Goal: Task Accomplishment & Management: Manage account settings

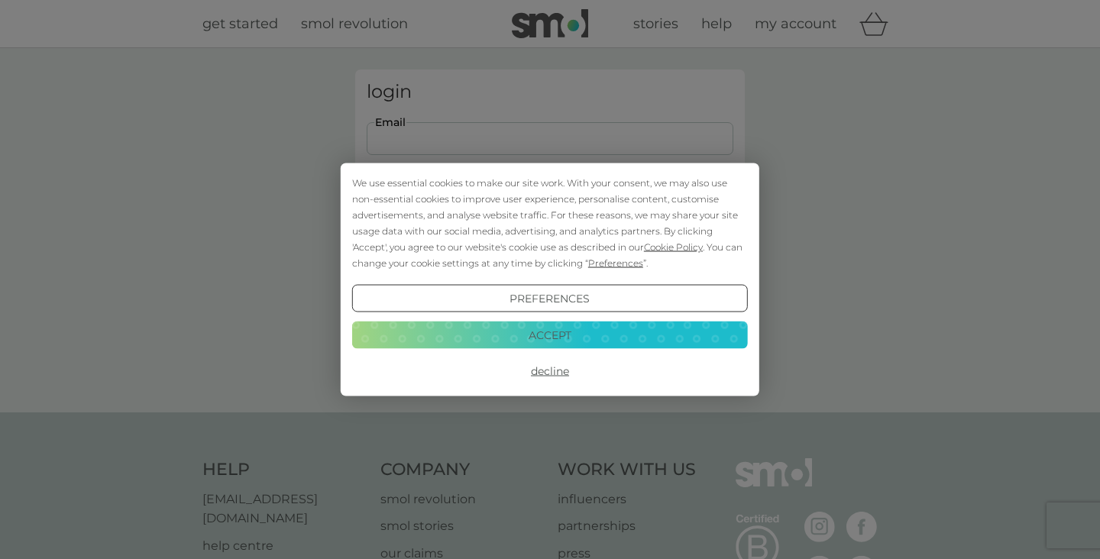
type input "eugenia.luchetta@gmail.com"
click at [548, 330] on button "Accept" at bounding box center [550, 335] width 396 height 28
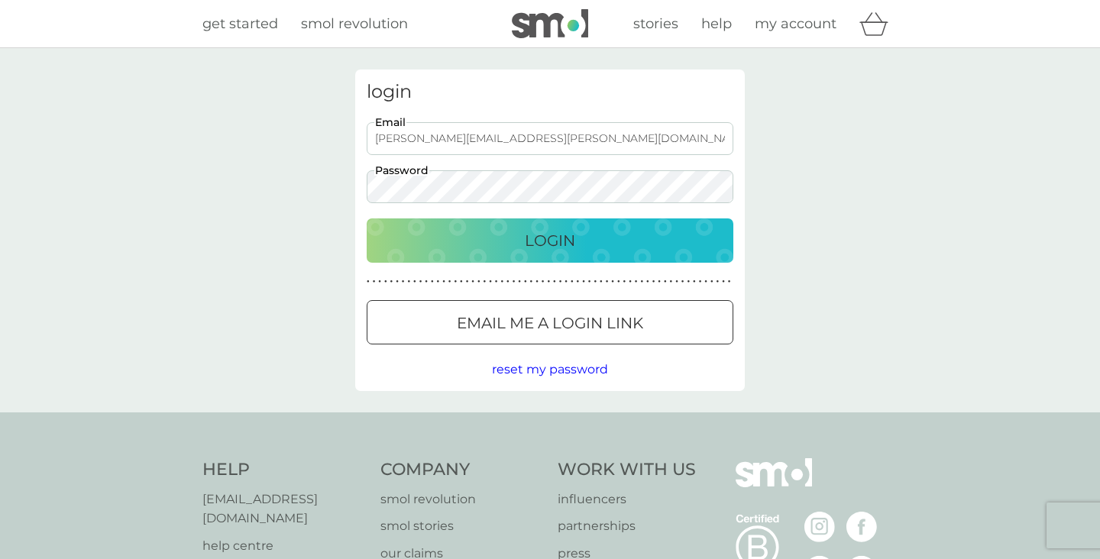
click at [519, 240] on div "Login" at bounding box center [550, 241] width 336 height 24
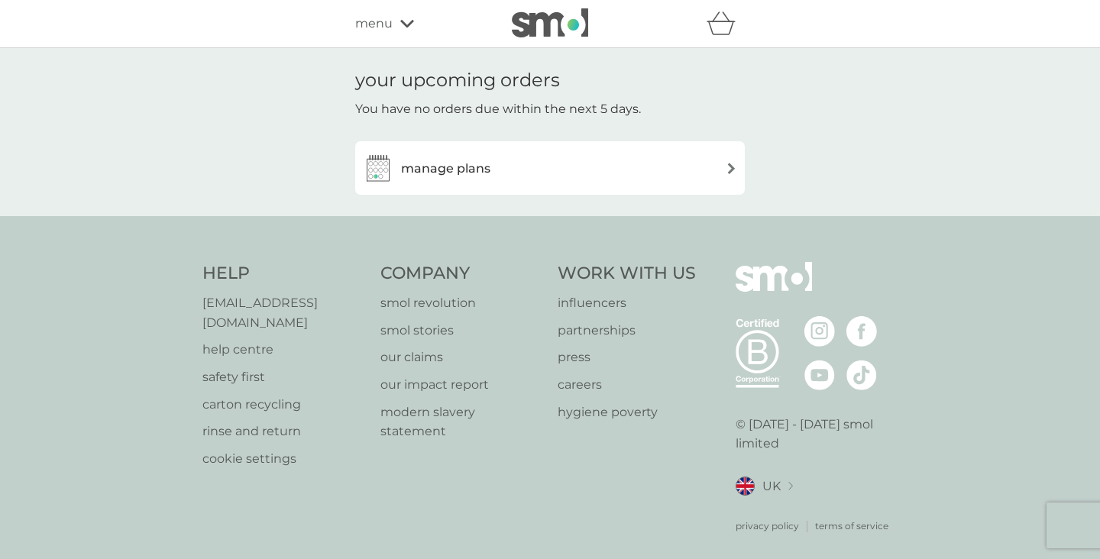
click at [391, 16] on span "menu" at bounding box center [373, 24] width 37 height 20
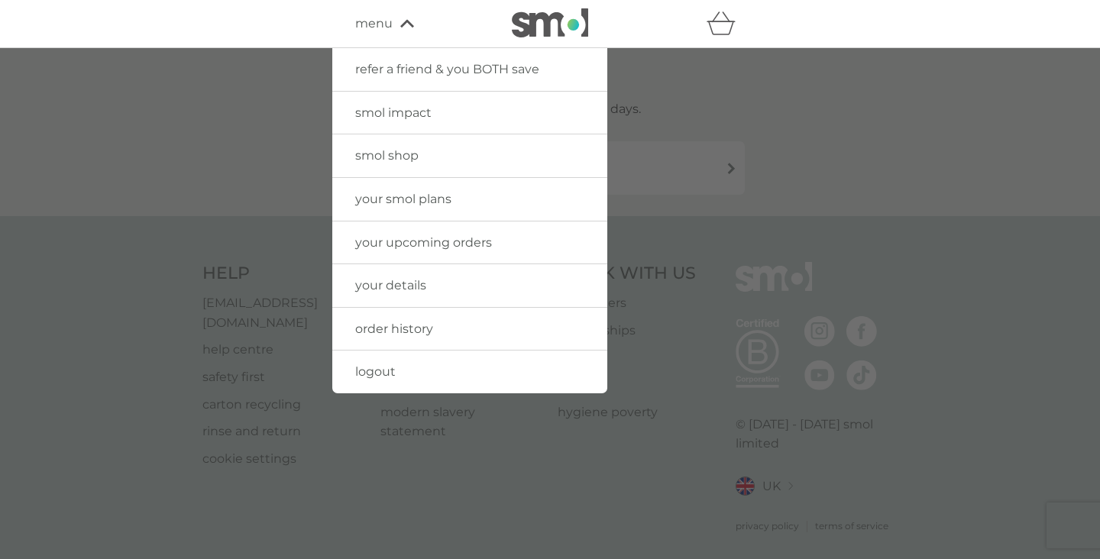
click at [391, 16] on span "menu" at bounding box center [373, 24] width 37 height 20
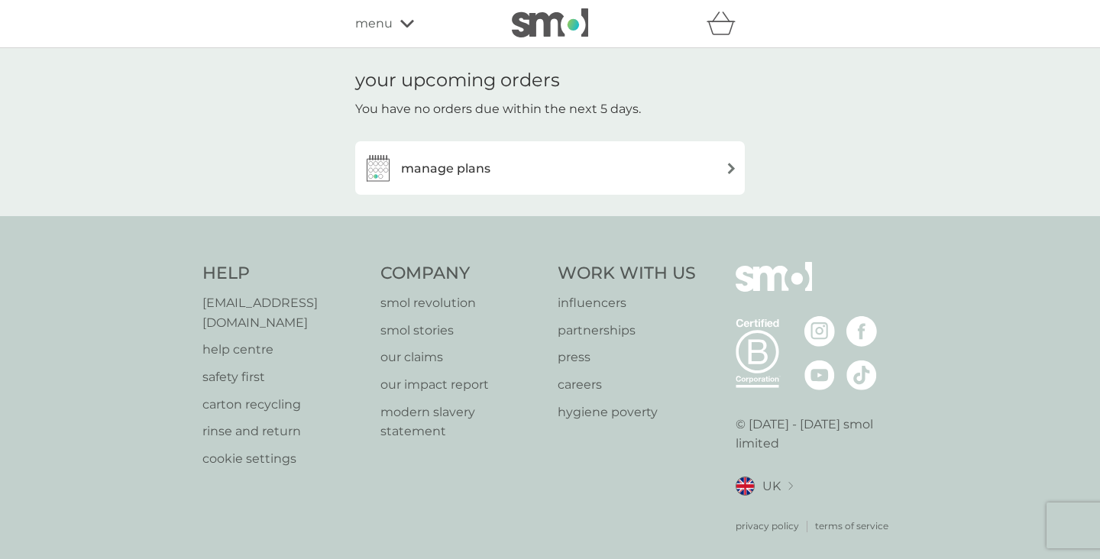
click at [390, 16] on span "menu" at bounding box center [373, 24] width 37 height 20
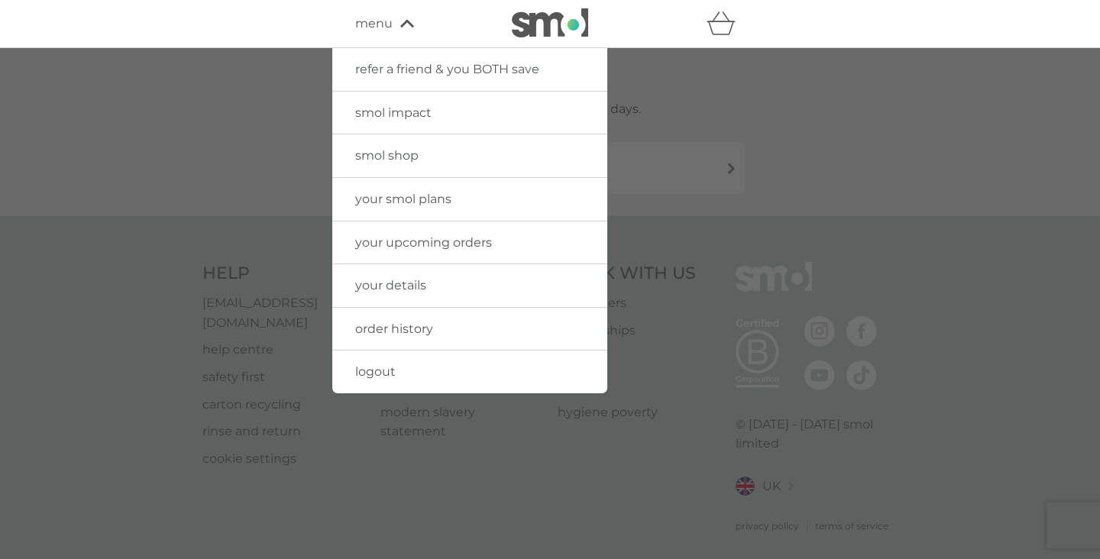
click at [390, 16] on span "menu" at bounding box center [373, 24] width 37 height 20
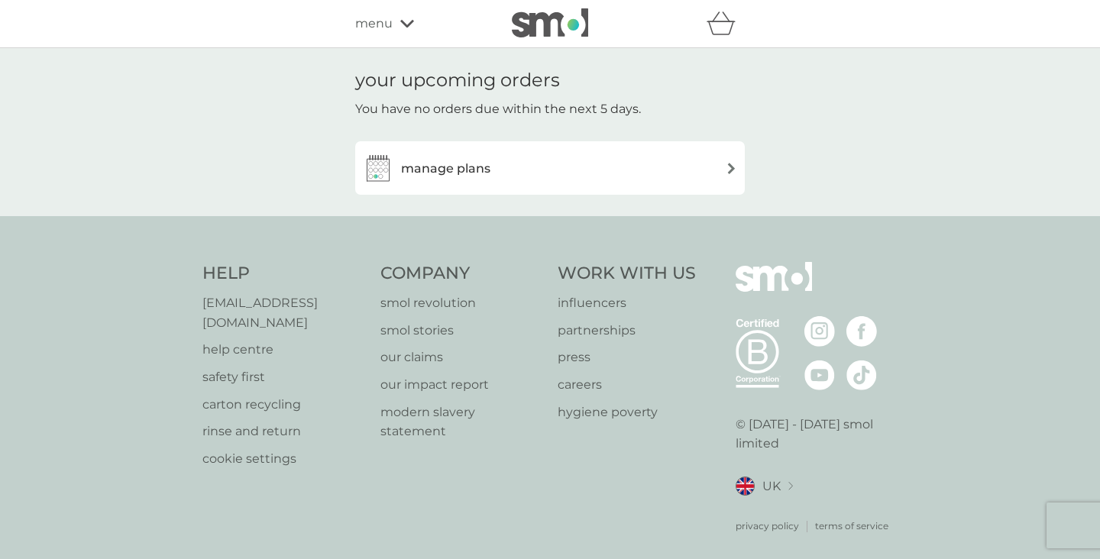
click at [390, 16] on span "menu" at bounding box center [373, 24] width 37 height 20
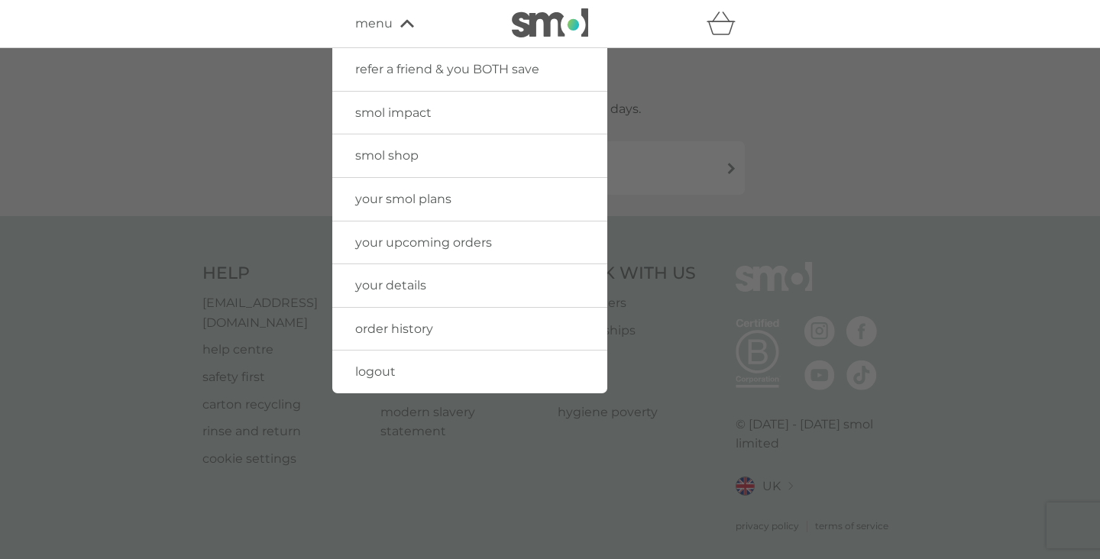
click at [394, 329] on span "order history" at bounding box center [394, 329] width 78 height 15
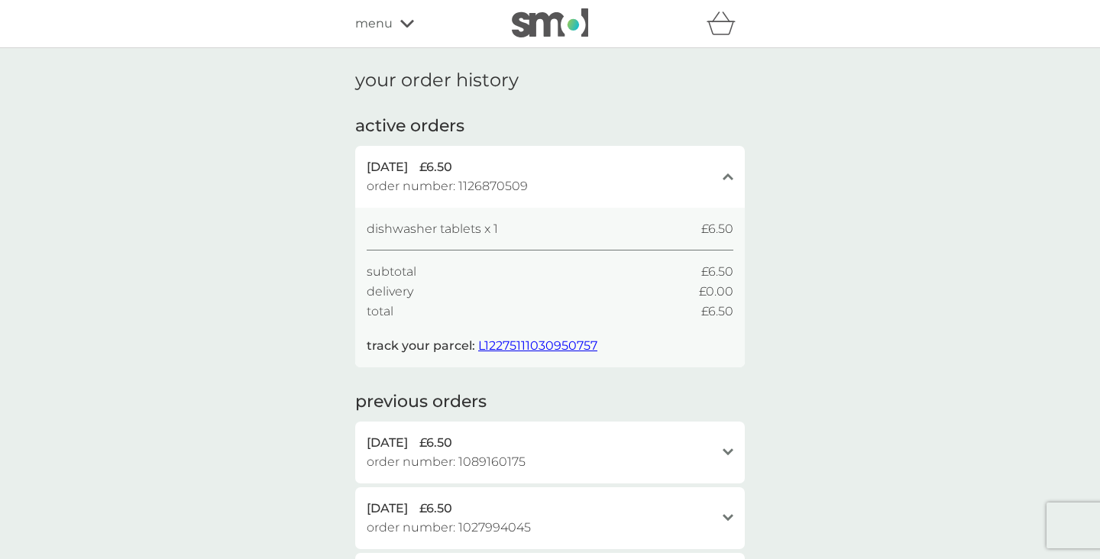
click at [501, 340] on span "L12275111030950757" at bounding box center [537, 346] width 119 height 15
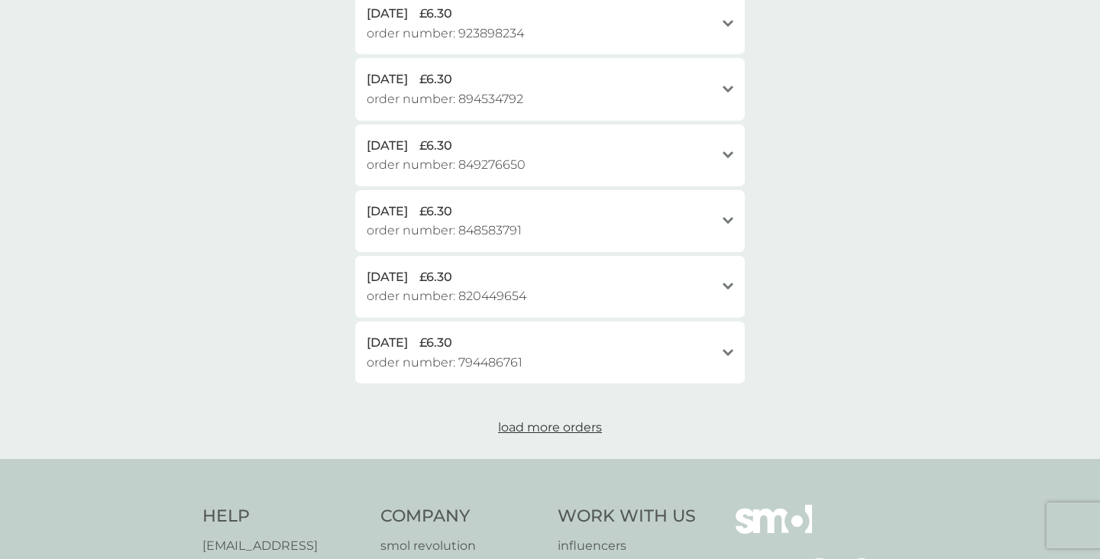
scroll to position [436, 0]
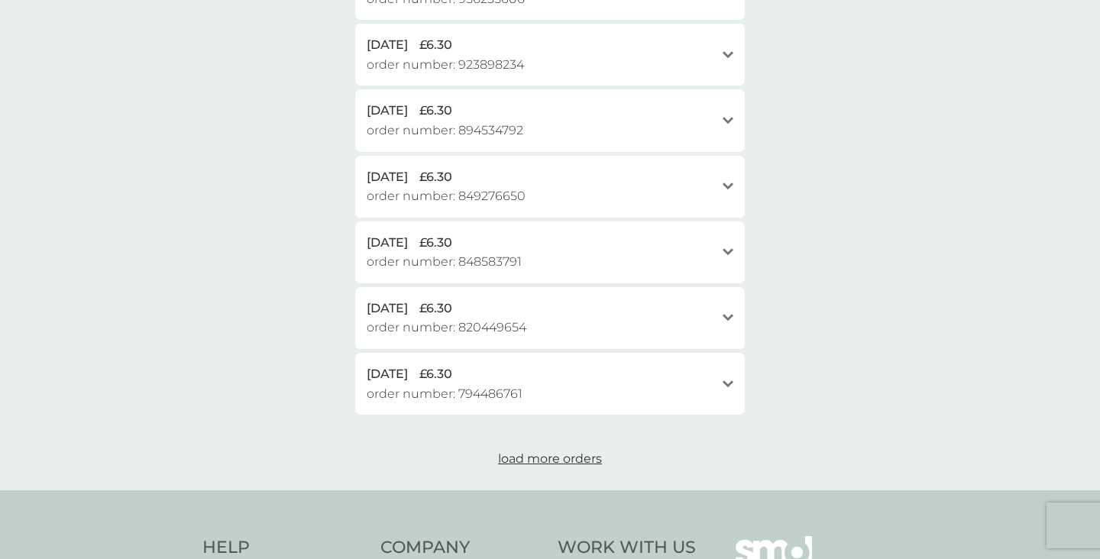
click at [556, 452] on span "load more orders" at bounding box center [550, 459] width 104 height 15
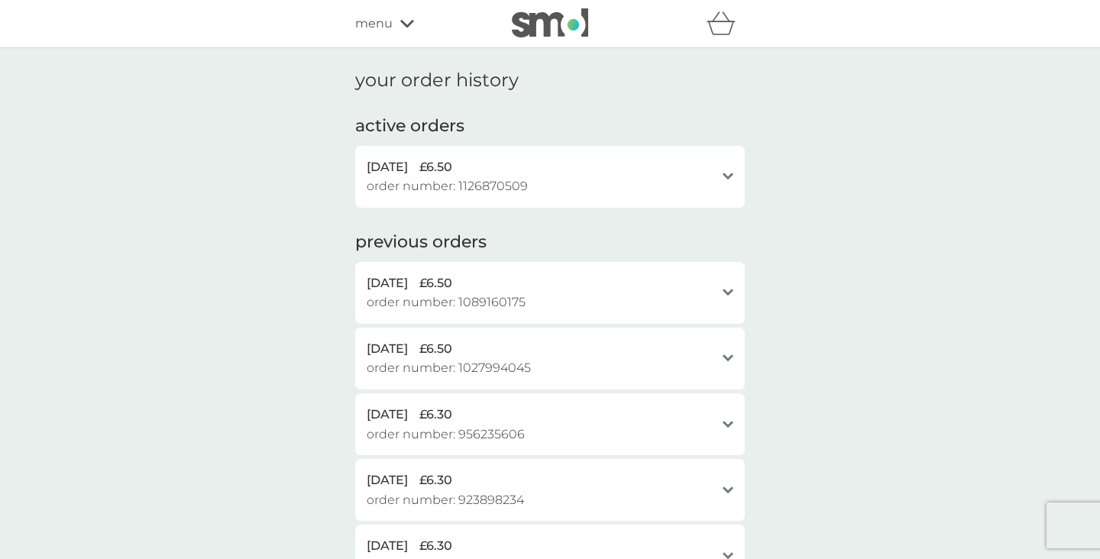
scroll to position [0, 0]
click at [575, 174] on div "[DATE] £6.50" at bounding box center [541, 167] width 348 height 20
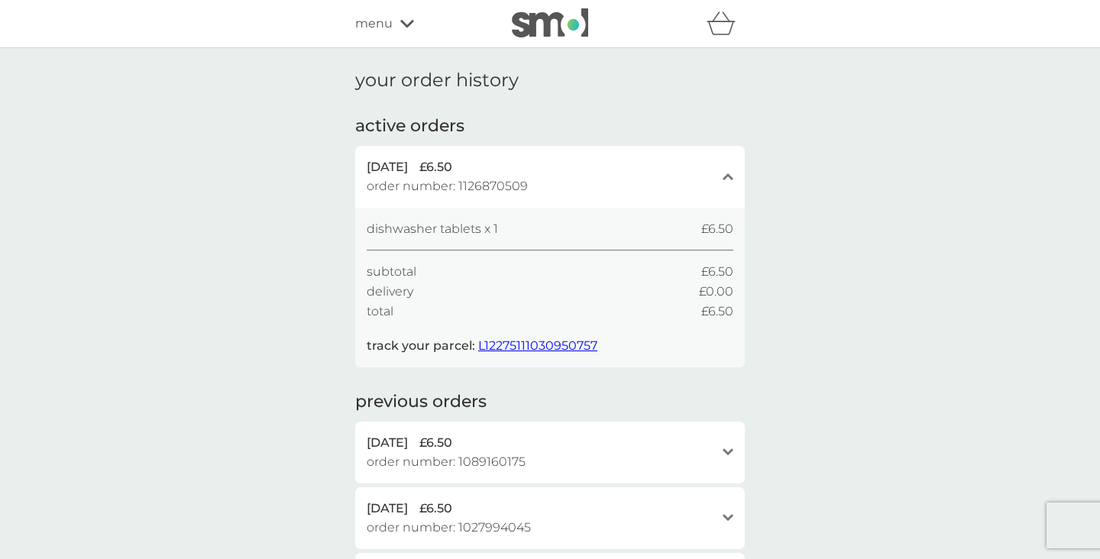
click at [520, 340] on span "L12275111030950757" at bounding box center [537, 346] width 119 height 15
